Goal: Check status: Check status

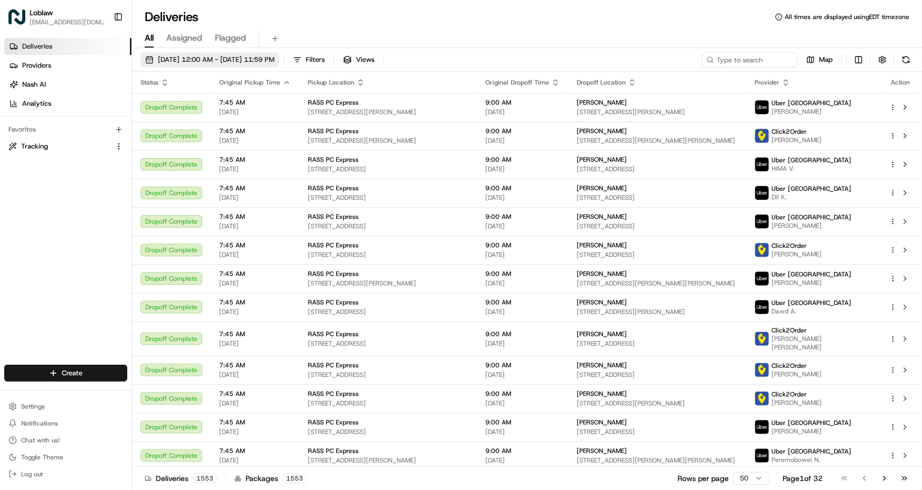
click at [215, 58] on span "[DATE] 12:00 AM - [DATE] 11:59 PM" at bounding box center [216, 60] width 117 height 10
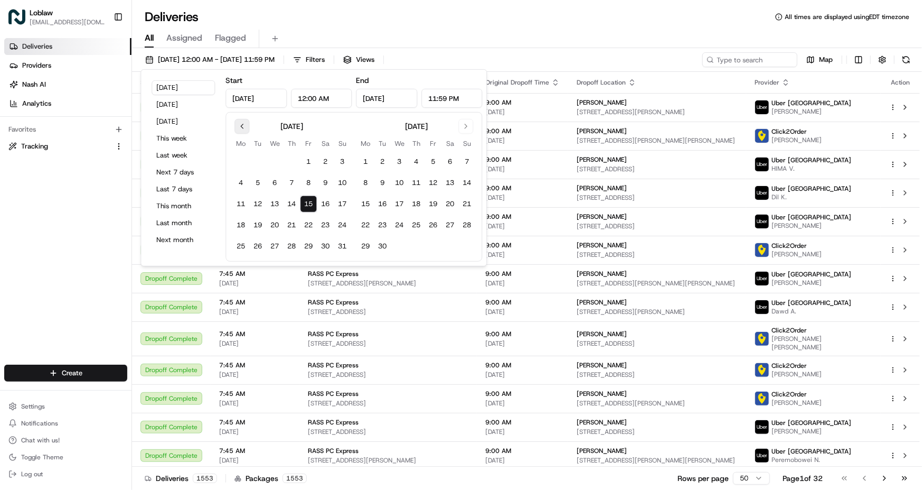
click at [245, 126] on button "Go to previous month" at bounding box center [242, 126] width 15 height 15
click at [237, 203] on button "14" at bounding box center [240, 203] width 17 height 17
type input "[DATE]"
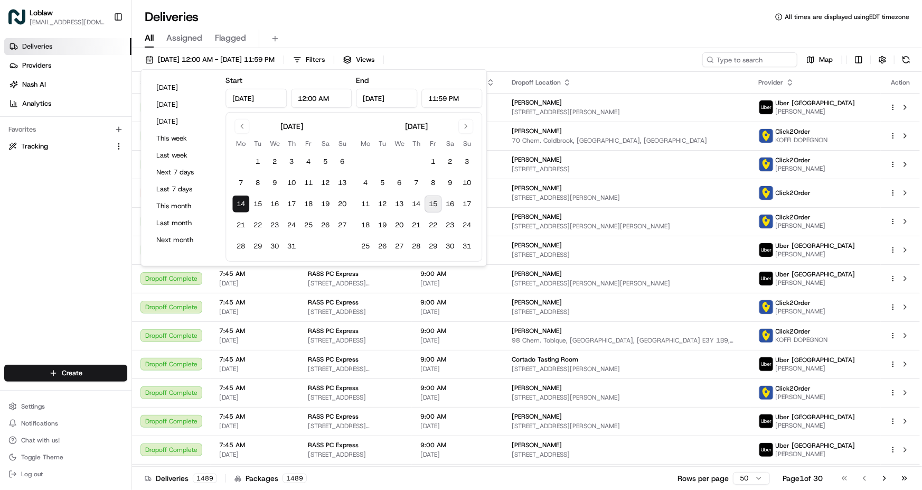
click at [533, 37] on div "All Assigned Flagged" at bounding box center [527, 39] width 790 height 18
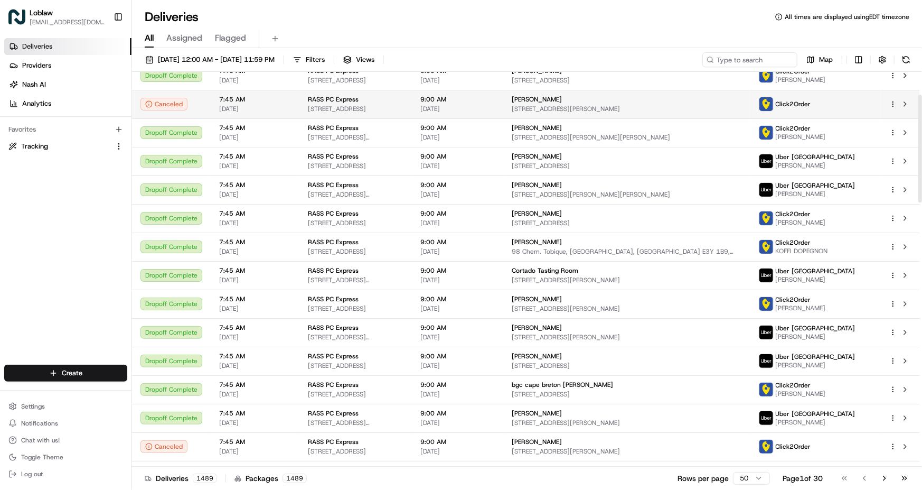
scroll to position [83, 0]
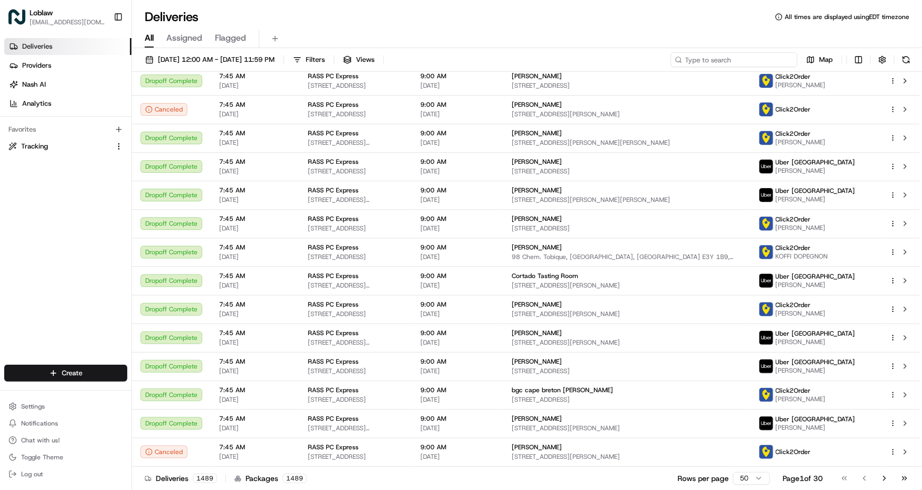
click at [745, 57] on input at bounding box center [734, 59] width 127 height 15
paste input "531900011694155"
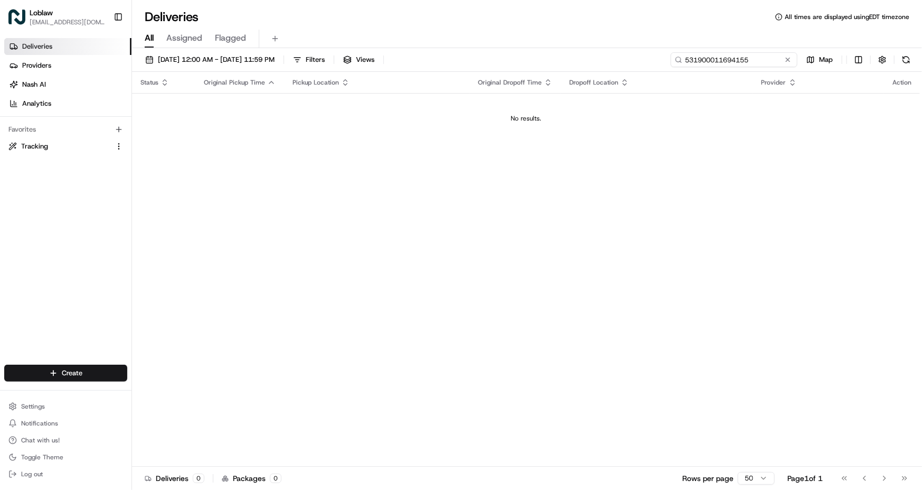
type input "531900011694155"
click at [275, 57] on span "[DATE] 12:00 AM - [DATE] 11:59 PM" at bounding box center [216, 60] width 117 height 10
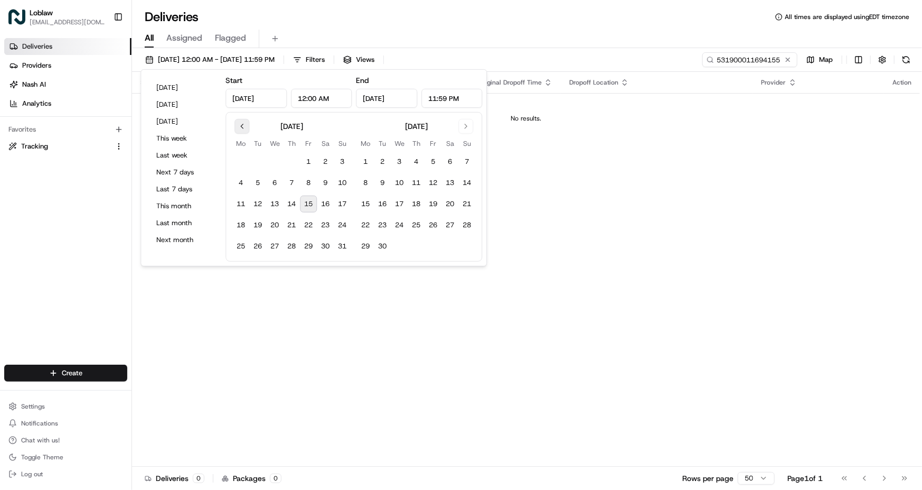
click at [241, 126] on button "Go to previous month" at bounding box center [242, 126] width 15 height 15
click at [177, 223] on button "Last month" at bounding box center [183, 222] width 63 height 15
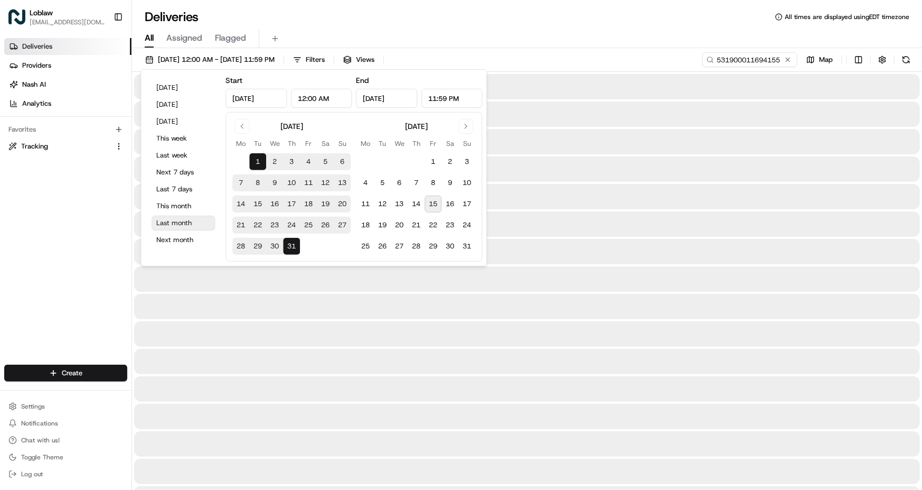
type input "[DATE]"
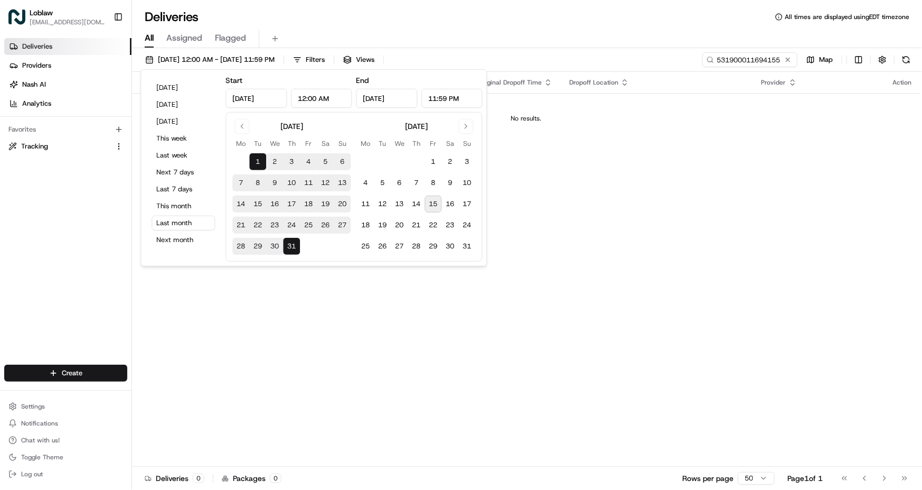
click at [666, 61] on div "[DATE] 12:00 AM - [DATE] 11:59 PM Filters Views 531900011694155 Map" at bounding box center [527, 62] width 790 height 20
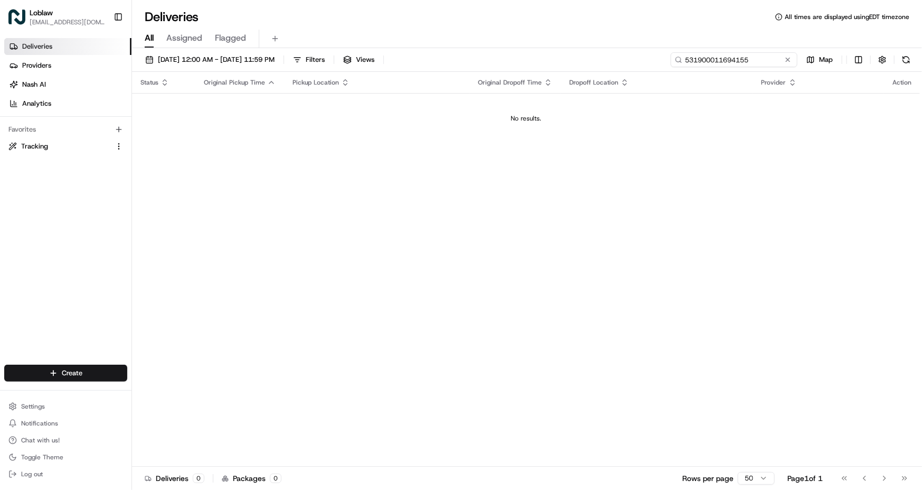
click at [737, 59] on input "531900011694155" at bounding box center [734, 59] width 127 height 15
click at [765, 59] on input "531900011694155" at bounding box center [734, 59] width 127 height 15
type input "5"
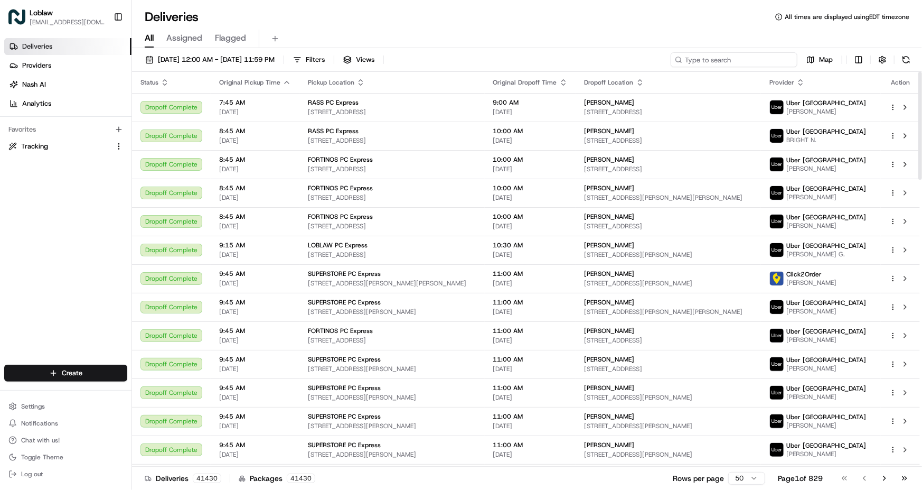
paste input "53190001169415"
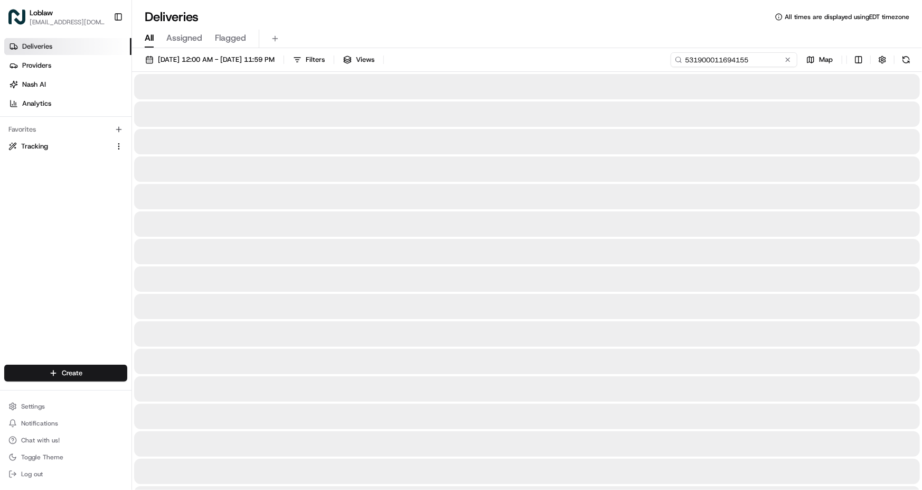
type input "531900011694155"
